Goal: Information Seeking & Learning: Check status

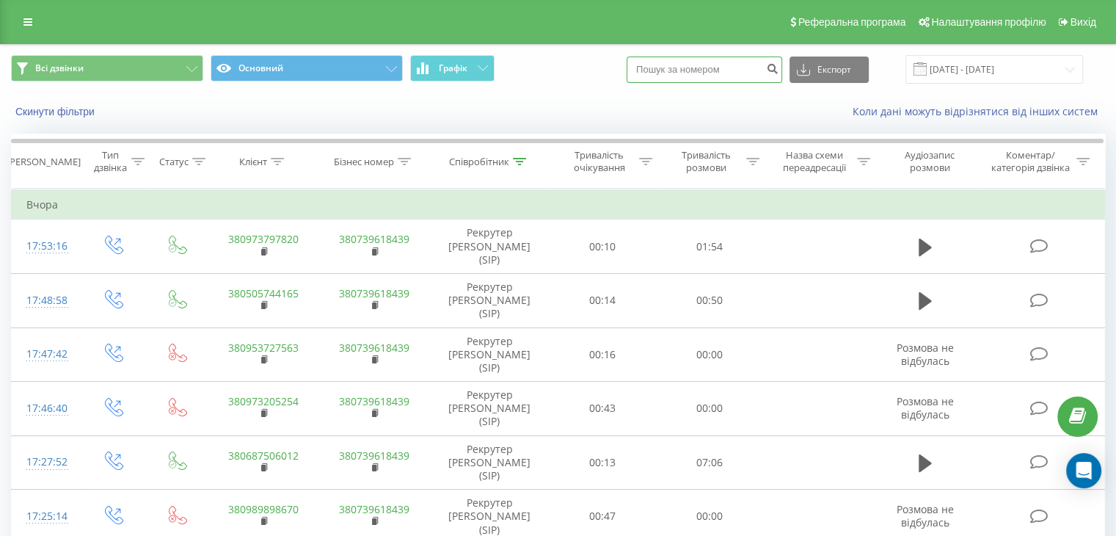
click at [669, 68] on input at bounding box center [705, 69] width 156 height 26
paste input "380962782717"
type input "380962782717"
